Goal: Task Accomplishment & Management: Use online tool/utility

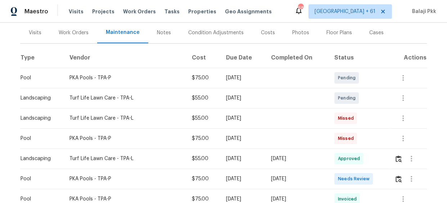
scroll to position [98, 0]
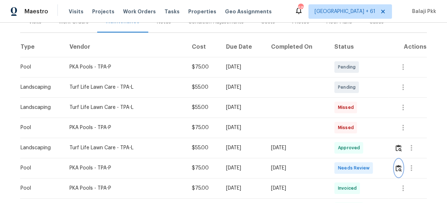
click at [398, 167] on img "button" at bounding box center [399, 168] width 6 height 7
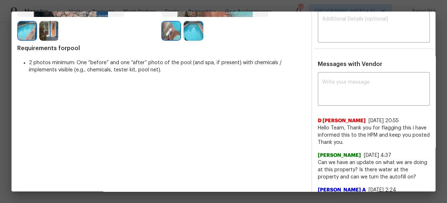
scroll to position [163, 0]
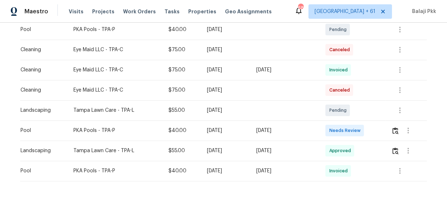
scroll to position [196, 0]
click at [396, 129] on img "button" at bounding box center [395, 130] width 6 height 7
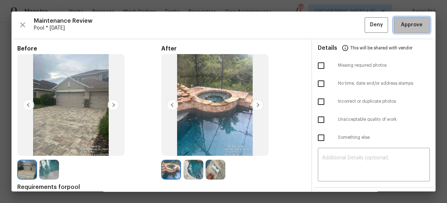
click at [402, 26] on span "Approve" at bounding box center [412, 25] width 22 height 9
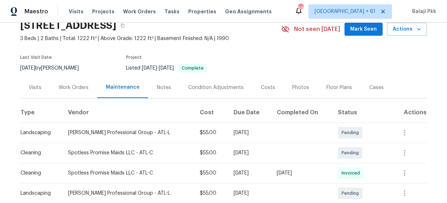
scroll to position [65, 0]
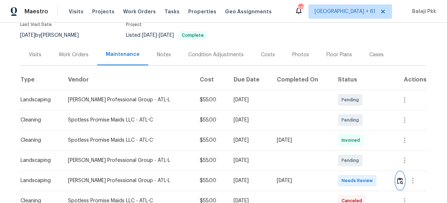
click at [397, 180] on img "button" at bounding box center [400, 180] width 6 height 7
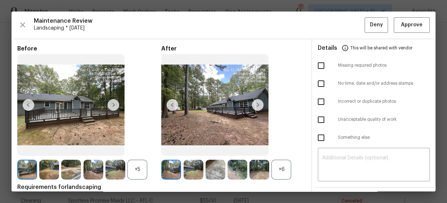
click at [293, 171] on div "+6" at bounding box center [233, 169] width 144 height 20
click at [282, 170] on div "+6" at bounding box center [281, 169] width 20 height 20
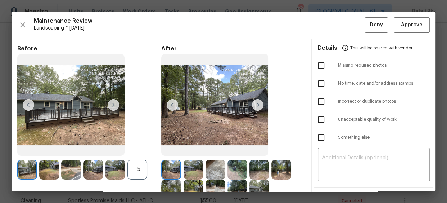
click at [140, 165] on div "+5" at bounding box center [137, 169] width 20 height 20
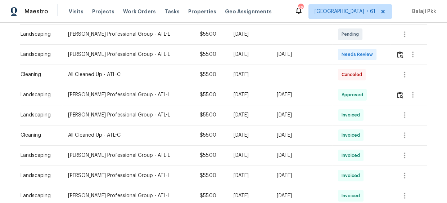
scroll to position [32, 0]
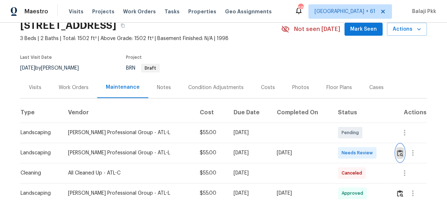
click at [397, 151] on img "button" at bounding box center [400, 152] width 6 height 7
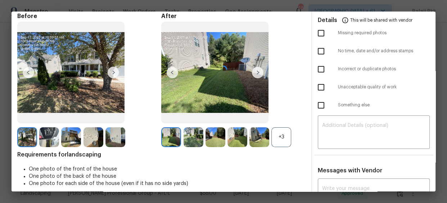
click at [283, 133] on div "+3" at bounding box center [281, 137] width 20 height 20
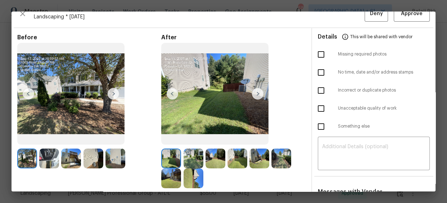
scroll to position [0, 0]
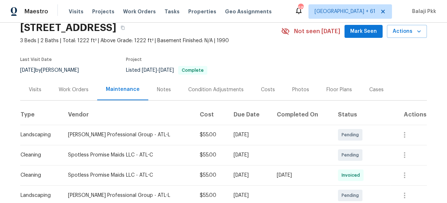
scroll to position [67, 0]
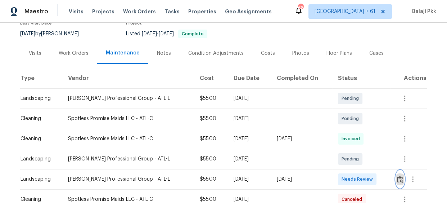
click at [397, 177] on img "button" at bounding box center [400, 179] width 6 height 7
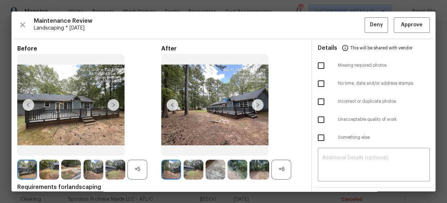
click at [275, 171] on div at bounding box center [224, 102] width 424 height 180
click at [282, 167] on div "+6" at bounding box center [281, 169] width 20 height 20
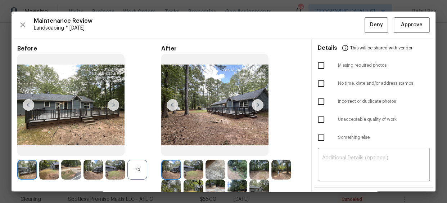
click at [135, 168] on div "+5" at bounding box center [137, 169] width 20 height 20
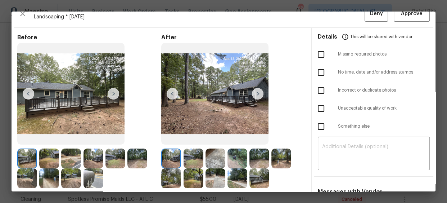
scroll to position [0, 0]
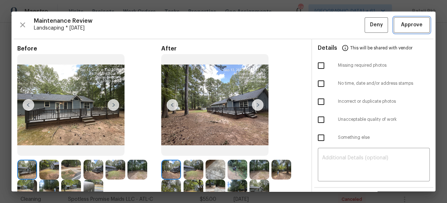
click at [414, 25] on span "Approve" at bounding box center [412, 25] width 22 height 9
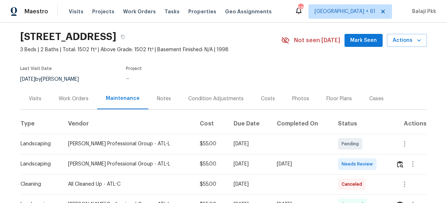
scroll to position [32, 0]
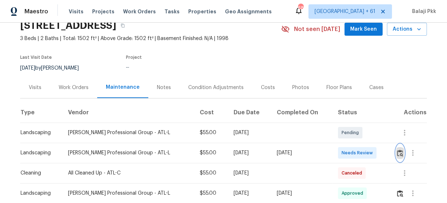
click at [397, 150] on img "button" at bounding box center [400, 152] width 6 height 7
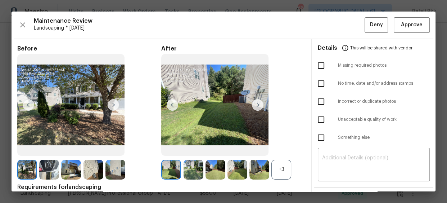
click at [274, 166] on div "+3" at bounding box center [281, 169] width 20 height 20
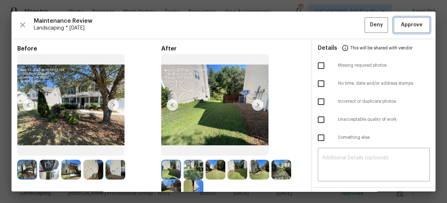
click at [413, 25] on span "Approve" at bounding box center [412, 25] width 22 height 9
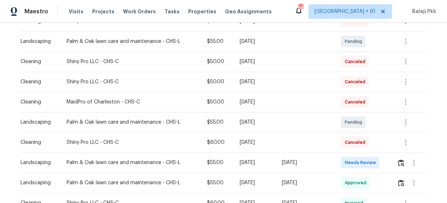
scroll to position [163, 0]
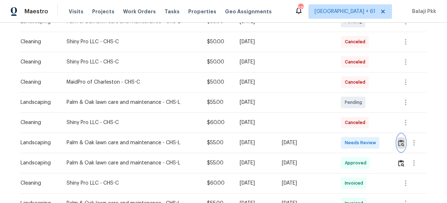
click at [398, 140] on img "button" at bounding box center [401, 142] width 6 height 7
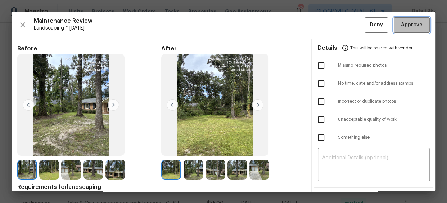
click at [413, 23] on span "Approve" at bounding box center [412, 25] width 22 height 9
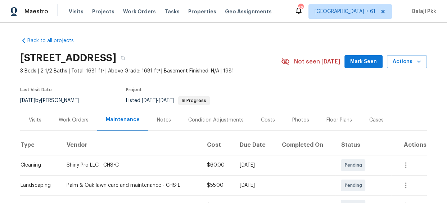
scroll to position [98, 0]
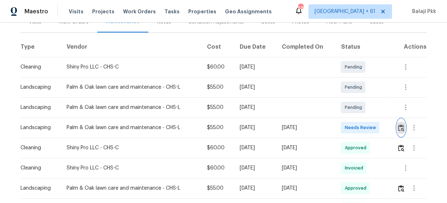
click at [401, 130] on img "button" at bounding box center [401, 127] width 6 height 7
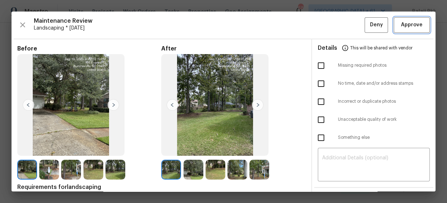
click at [405, 25] on span "Approve" at bounding box center [412, 25] width 22 height 9
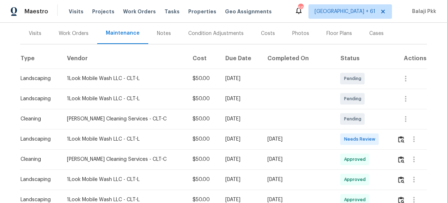
scroll to position [98, 0]
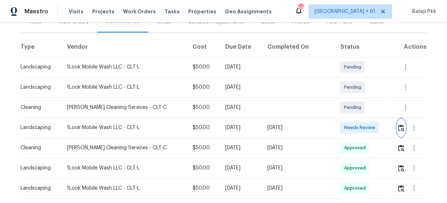
click at [398, 130] on img "button" at bounding box center [401, 127] width 6 height 7
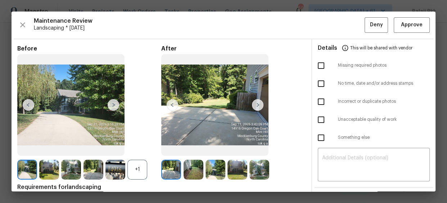
click at [292, 22] on span "Maintenance Review" at bounding box center [199, 20] width 331 height 7
click at [411, 26] on span "Approve" at bounding box center [412, 25] width 22 height 9
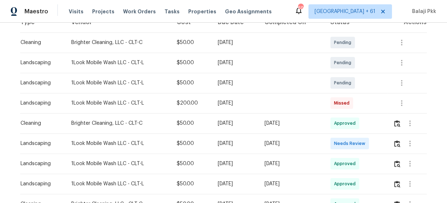
scroll to position [131, 0]
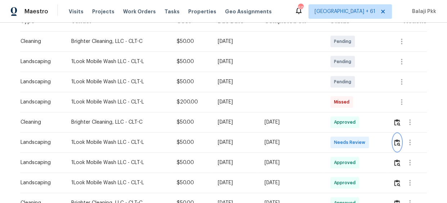
click at [398, 139] on img "button" at bounding box center [397, 142] width 6 height 7
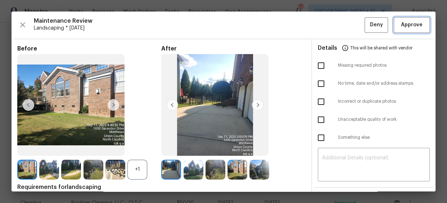
click at [418, 24] on button "Approve" at bounding box center [412, 24] width 36 height 15
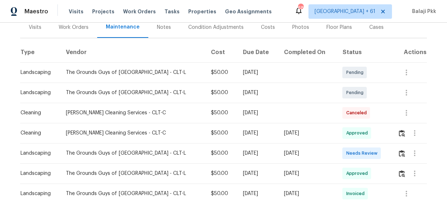
scroll to position [98, 0]
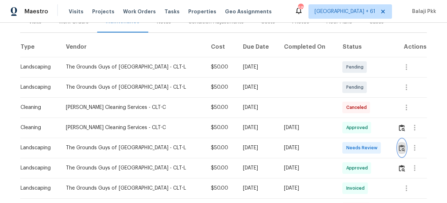
click at [400, 148] on img "button" at bounding box center [402, 147] width 6 height 7
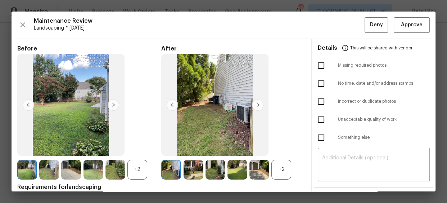
click at [272, 168] on div "+2" at bounding box center [281, 169] width 20 height 20
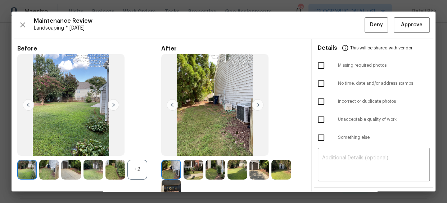
click at [134, 167] on div "+2" at bounding box center [137, 169] width 20 height 20
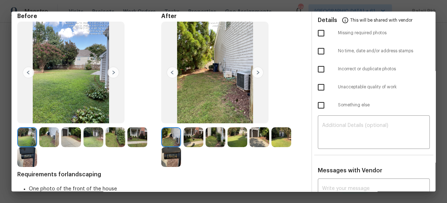
scroll to position [0, 0]
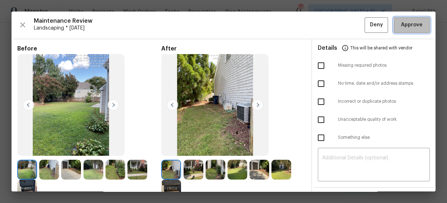
click at [403, 21] on span "Approve" at bounding box center [412, 25] width 22 height 9
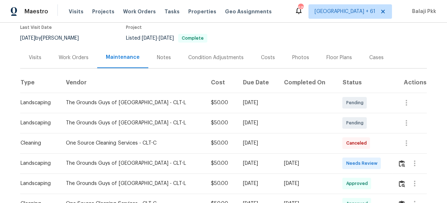
scroll to position [131, 0]
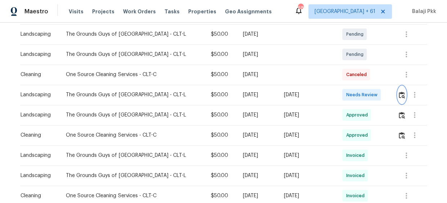
click at [399, 93] on img "button" at bounding box center [402, 94] width 6 height 7
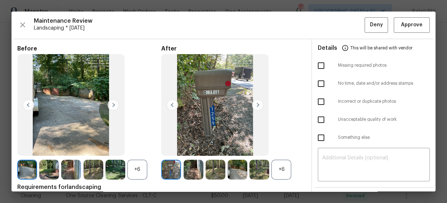
click at [278, 172] on div "+6" at bounding box center [281, 169] width 20 height 20
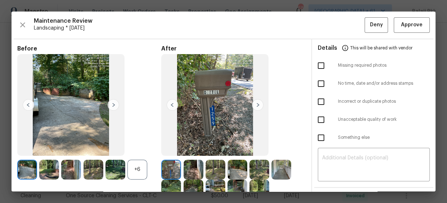
click at [143, 166] on div "+6" at bounding box center [137, 169] width 20 height 20
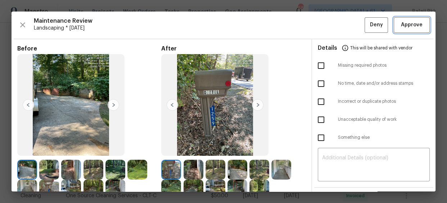
click at [405, 20] on button "Approve" at bounding box center [412, 24] width 36 height 15
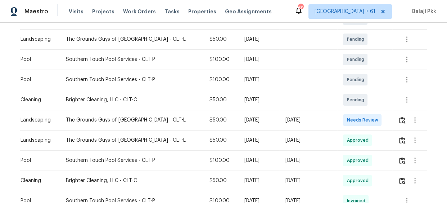
scroll to position [196, 0]
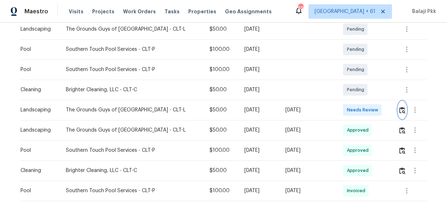
click at [400, 109] on img "button" at bounding box center [402, 110] width 6 height 7
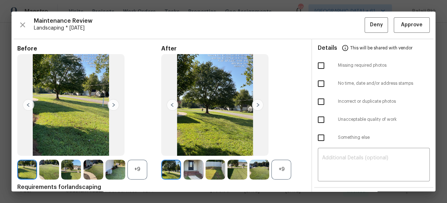
click at [283, 171] on div "+9" at bounding box center [281, 169] width 20 height 20
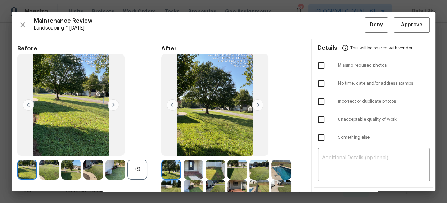
click at [135, 172] on div "+9" at bounding box center [137, 169] width 20 height 20
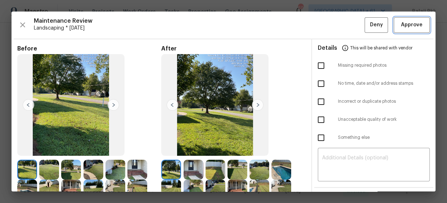
drag, startPoint x: 399, startPoint y: 24, endPoint x: 394, endPoint y: 19, distance: 6.9
click at [401, 24] on span "Approve" at bounding box center [412, 25] width 22 height 9
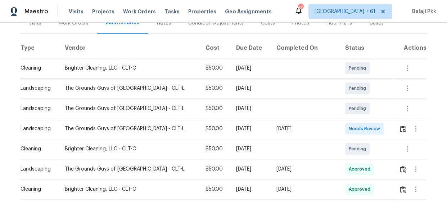
scroll to position [98, 0]
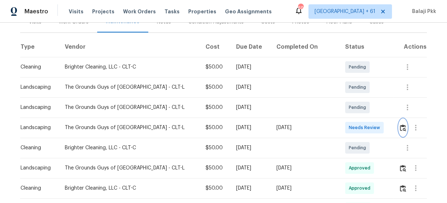
click at [400, 128] on img "button" at bounding box center [403, 127] width 6 height 7
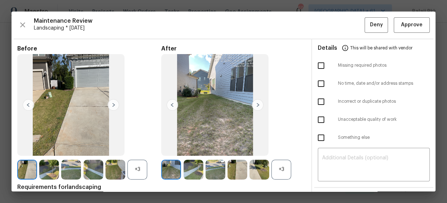
click at [276, 167] on div "+3" at bounding box center [281, 169] width 20 height 20
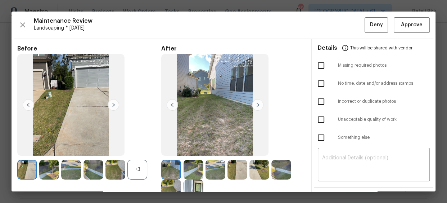
click at [136, 167] on div "+3" at bounding box center [137, 169] width 20 height 20
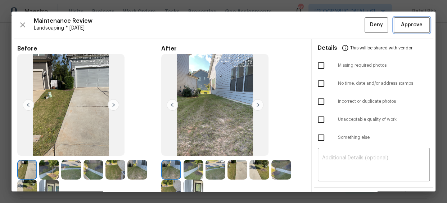
click at [414, 32] on button "Approve" at bounding box center [412, 24] width 36 height 15
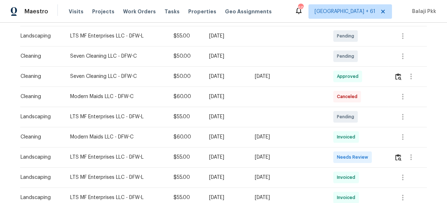
scroll to position [131, 0]
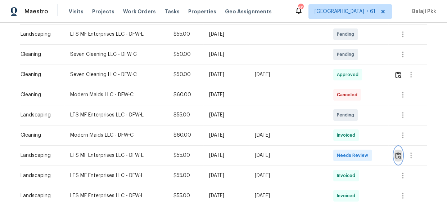
click at [396, 154] on img "button" at bounding box center [398, 155] width 6 height 7
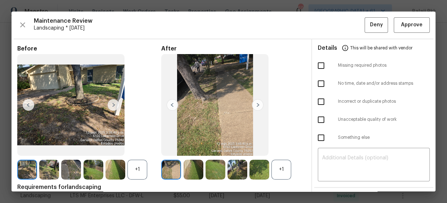
click at [284, 165] on div "+1" at bounding box center [281, 169] width 20 height 20
click at [138, 166] on div "+1" at bounding box center [137, 169] width 20 height 20
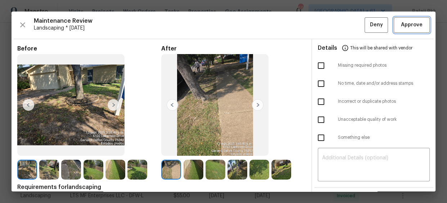
click at [405, 31] on button "Approve" at bounding box center [412, 24] width 36 height 15
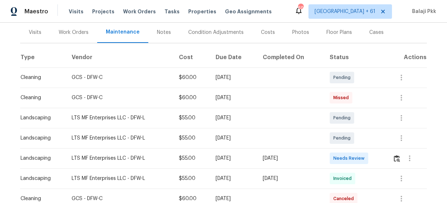
scroll to position [98, 0]
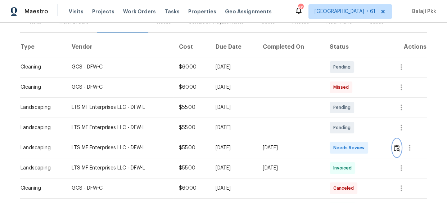
click at [394, 144] on img "button" at bounding box center [397, 147] width 6 height 7
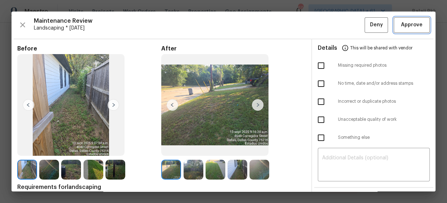
click at [394, 27] on button "Approve" at bounding box center [412, 24] width 36 height 15
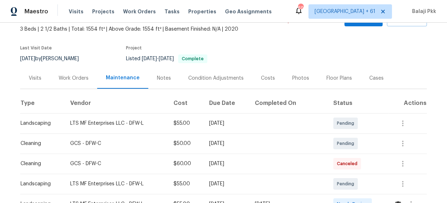
scroll to position [131, 0]
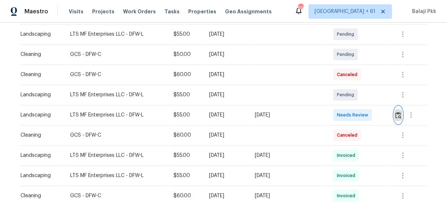
click at [394, 118] on button "button" at bounding box center [398, 114] width 8 height 17
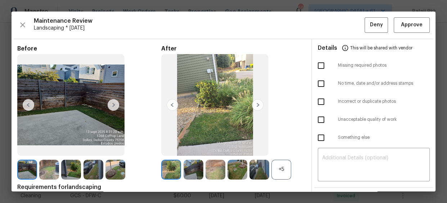
click at [280, 166] on div "+5" at bounding box center [281, 169] width 20 height 20
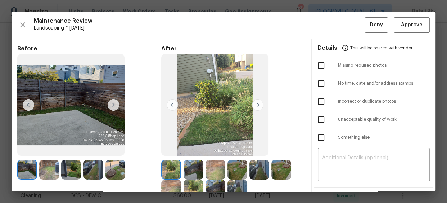
click at [317, 18] on span "Maintenance Review" at bounding box center [199, 20] width 331 height 7
click at [418, 26] on span "Approve" at bounding box center [412, 25] width 24 height 9
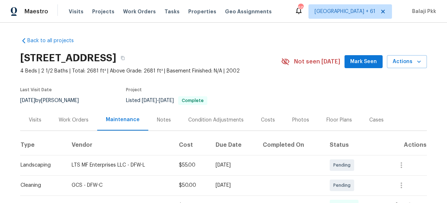
scroll to position [131, 0]
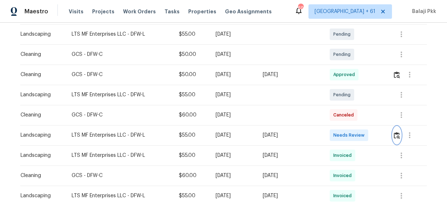
click at [396, 135] on img "button" at bounding box center [397, 135] width 6 height 7
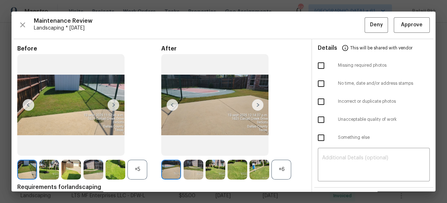
click at [274, 169] on div "+6" at bounding box center [281, 169] width 20 height 20
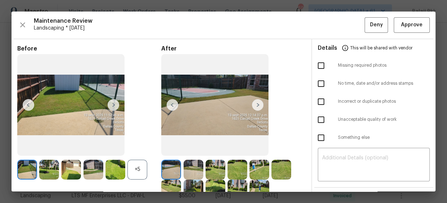
click at [129, 170] on div "+5" at bounding box center [137, 169] width 20 height 20
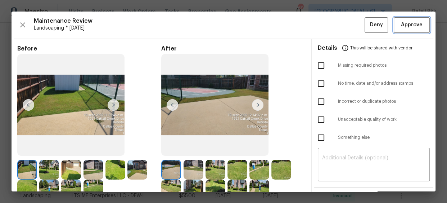
click at [406, 26] on span "Approve" at bounding box center [412, 25] width 22 height 9
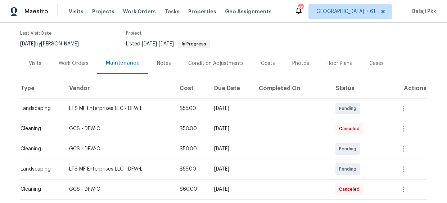
scroll to position [163, 0]
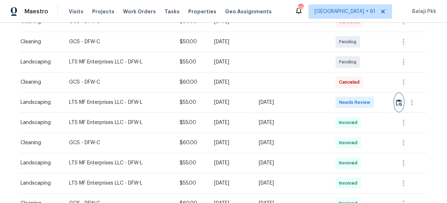
click at [396, 102] on img "button" at bounding box center [399, 102] width 6 height 7
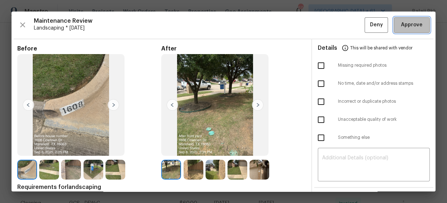
click at [401, 22] on span "Approve" at bounding box center [412, 25] width 22 height 9
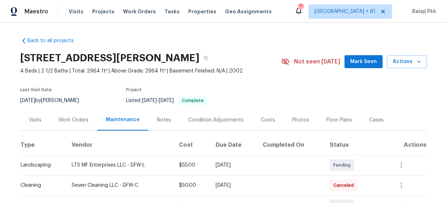
scroll to position [98, 0]
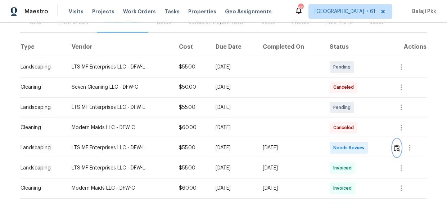
click at [397, 146] on img "button" at bounding box center [397, 147] width 6 height 7
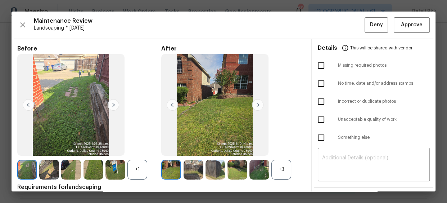
click at [276, 172] on div "+3" at bounding box center [281, 169] width 20 height 20
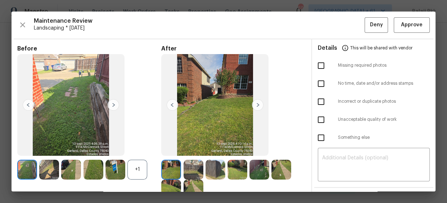
click at [134, 162] on div "+1" at bounding box center [137, 169] width 20 height 20
click at [401, 24] on span "Approve" at bounding box center [412, 25] width 22 height 9
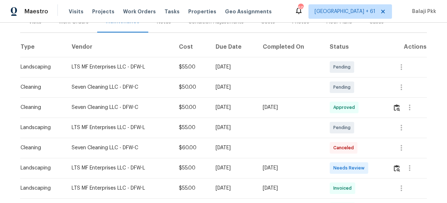
scroll to position [131, 0]
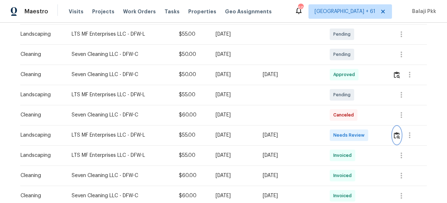
click at [396, 130] on button "button" at bounding box center [397, 134] width 8 height 17
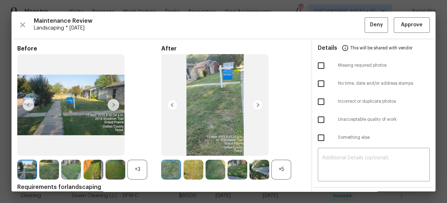
click at [282, 168] on div "+5" at bounding box center [281, 169] width 20 height 20
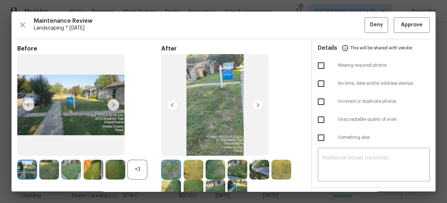
click at [141, 173] on div "+3" at bounding box center [137, 169] width 20 height 20
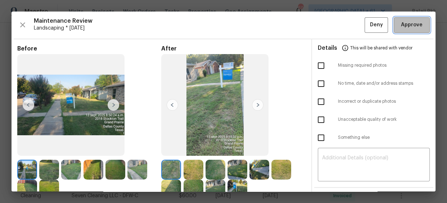
click at [415, 22] on span "Approve" at bounding box center [412, 25] width 22 height 9
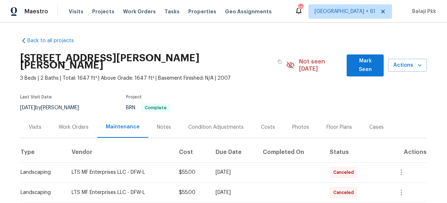
scroll to position [98, 0]
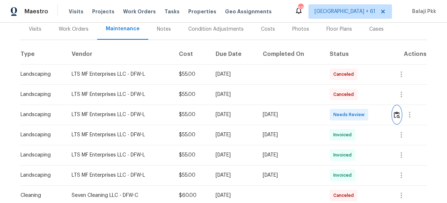
click at [395, 111] on img "button" at bounding box center [397, 114] width 6 height 7
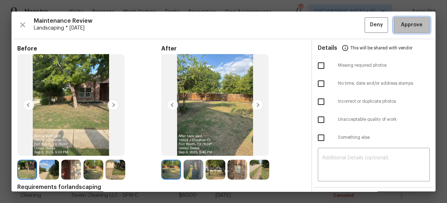
click at [407, 27] on span "Approve" at bounding box center [412, 25] width 22 height 9
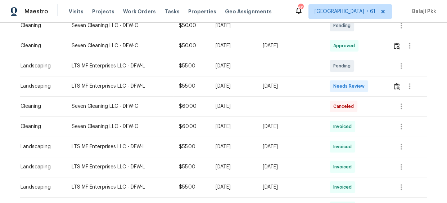
scroll to position [163, 0]
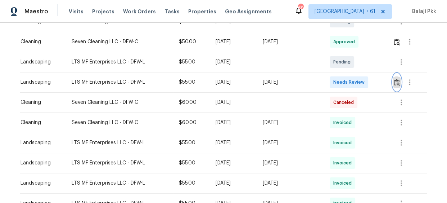
click at [395, 86] on button "button" at bounding box center [397, 81] width 8 height 17
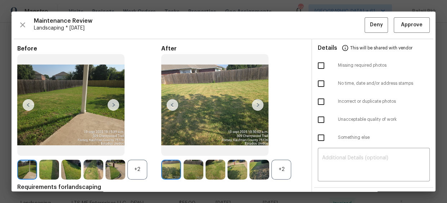
click at [277, 171] on div "+2" at bounding box center [281, 169] width 20 height 20
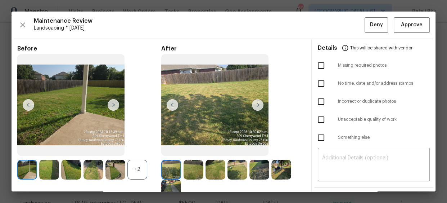
click at [127, 171] on div "+2" at bounding box center [137, 169] width 20 height 20
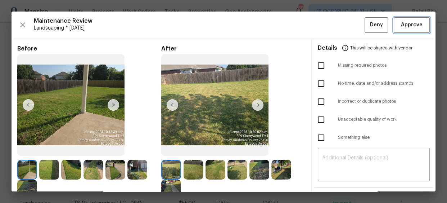
click at [403, 22] on span "Approve" at bounding box center [412, 25] width 22 height 9
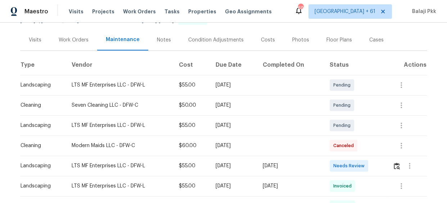
scroll to position [98, 0]
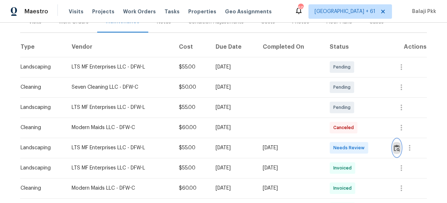
click at [396, 146] on img "button" at bounding box center [397, 147] width 6 height 7
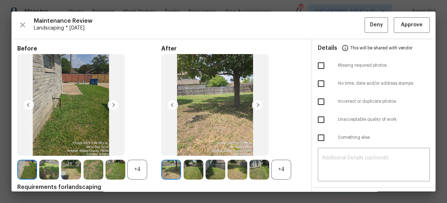
click at [278, 167] on div "+4" at bounding box center [281, 169] width 20 height 20
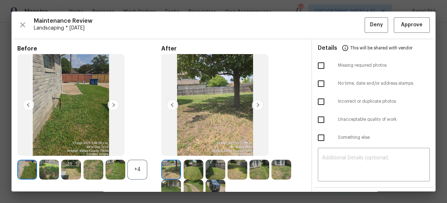
click at [135, 172] on div "+4" at bounding box center [137, 169] width 20 height 20
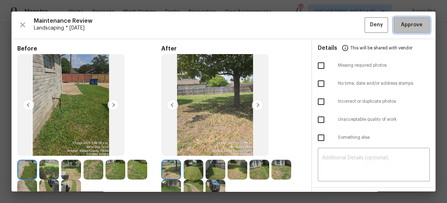
click at [401, 24] on span "Approve" at bounding box center [412, 25] width 22 height 9
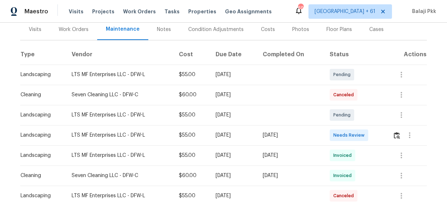
scroll to position [98, 0]
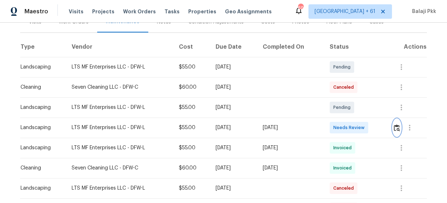
click at [394, 130] on img "button" at bounding box center [397, 127] width 6 height 7
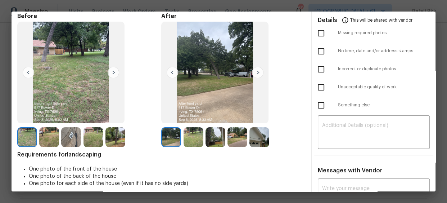
scroll to position [0, 0]
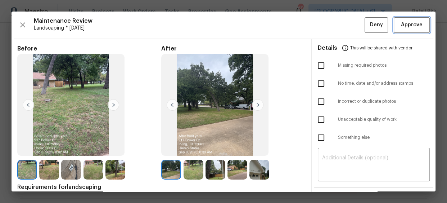
click at [405, 25] on span "Approve" at bounding box center [412, 25] width 22 height 9
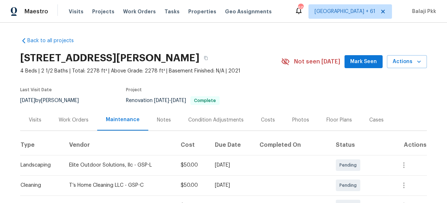
scroll to position [163, 0]
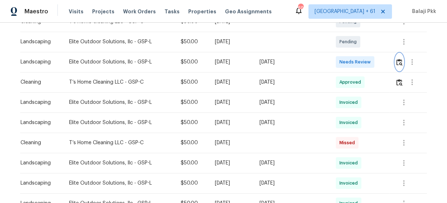
click at [396, 60] on img "button" at bounding box center [399, 62] width 6 height 7
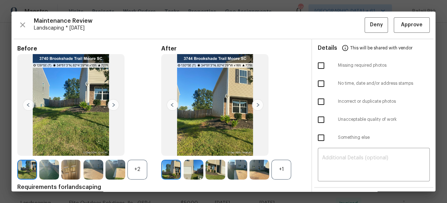
click at [282, 169] on div "+1" at bounding box center [281, 169] width 20 height 20
click at [143, 168] on div "+2" at bounding box center [137, 169] width 20 height 20
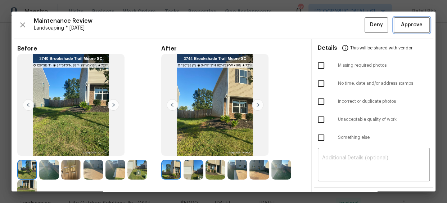
click at [402, 25] on span "Approve" at bounding box center [412, 25] width 22 height 9
